Goal: Information Seeking & Learning: Learn about a topic

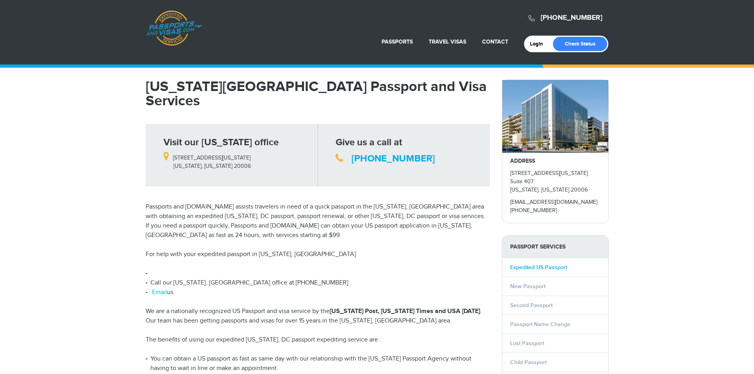
click at [531, 271] on link "Expedited US Passport" at bounding box center [538, 267] width 57 height 7
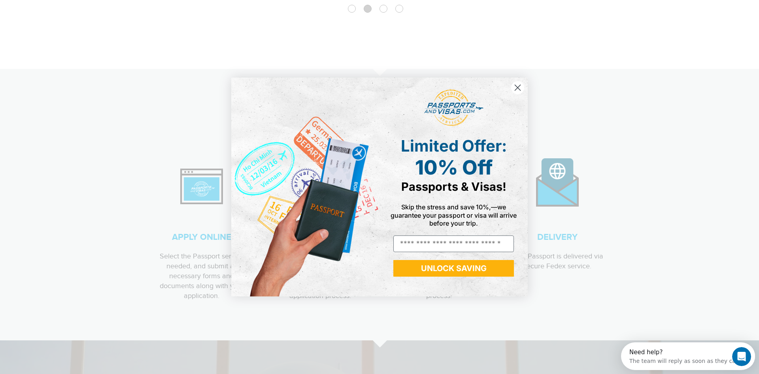
click at [517, 87] on icon "Close dialog" at bounding box center [518, 88] width 6 height 6
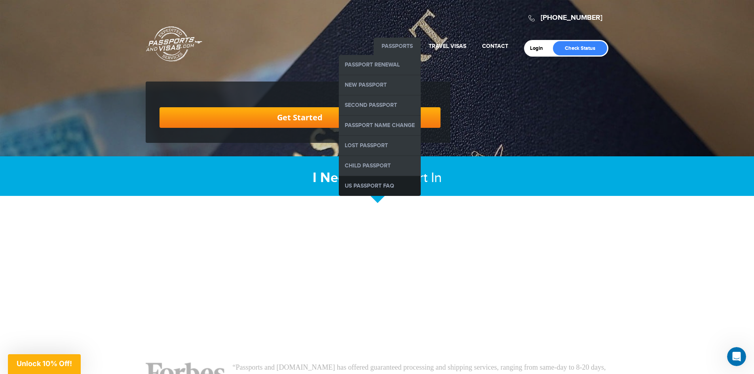
click at [386, 189] on link "US Passport FAQ" at bounding box center [380, 186] width 82 height 20
